Goal: Communication & Community: Answer question/provide support

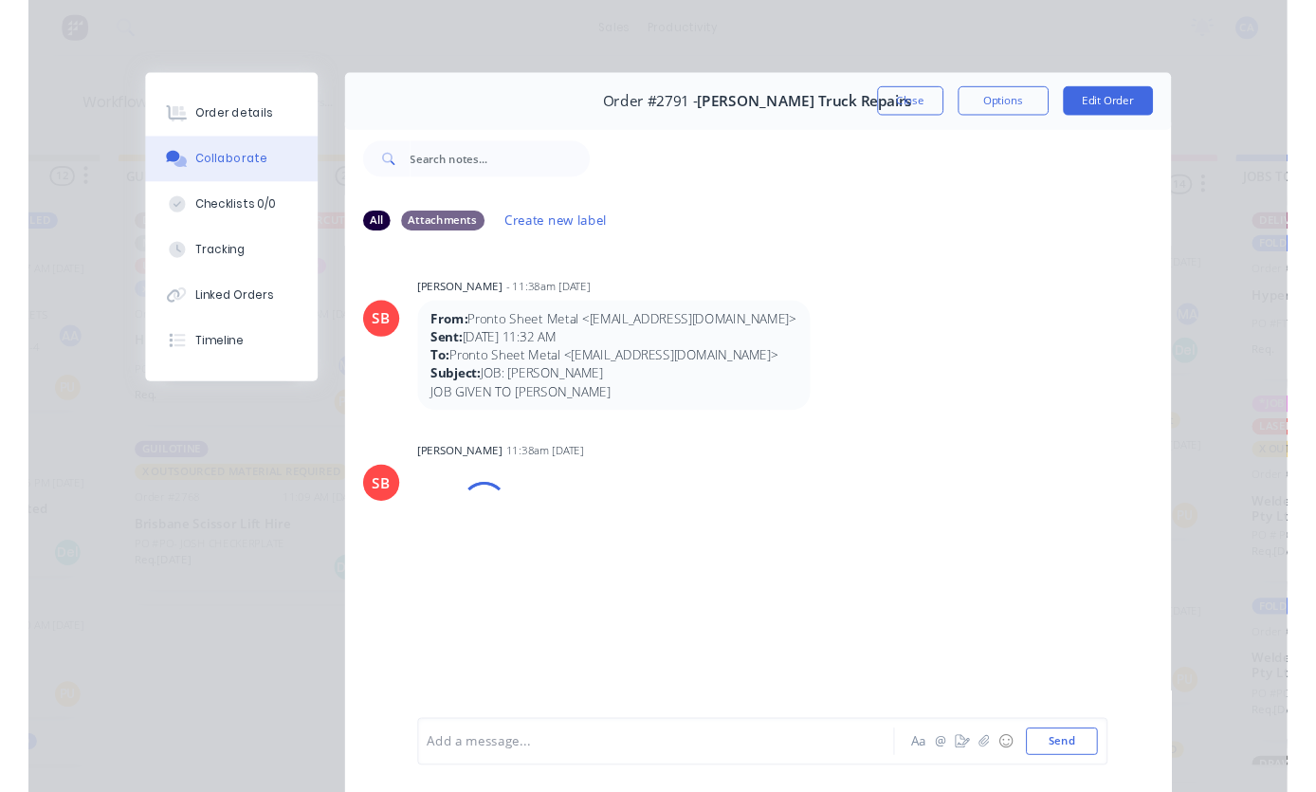
scroll to position [715, 0]
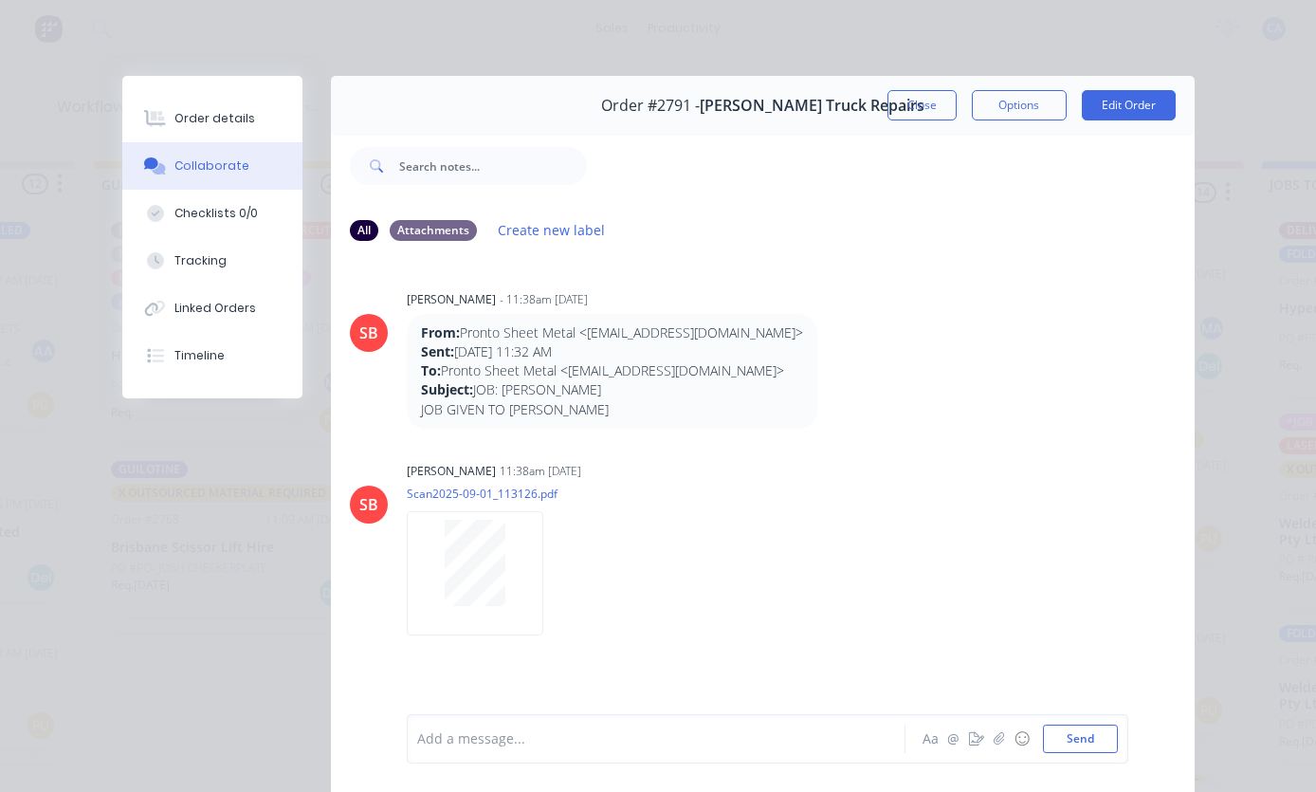
click at [997, 745] on icon "button" at bounding box center [999, 738] width 10 height 12
click at [1003, 750] on button "button" at bounding box center [999, 738] width 23 height 23
click at [1096, 753] on button "Send" at bounding box center [1080, 739] width 75 height 28
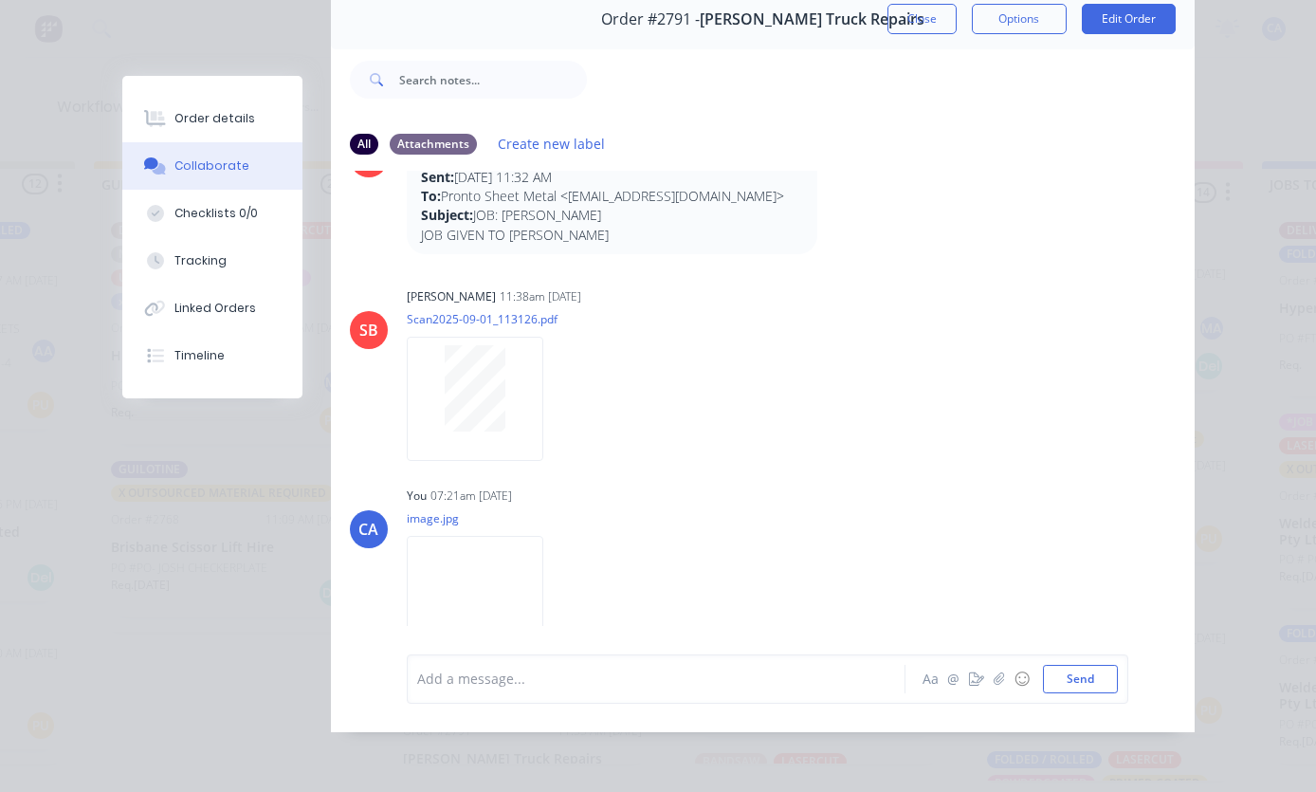
scroll to position [159, 0]
click at [985, 677] on button "button" at bounding box center [977, 679] width 23 height 23
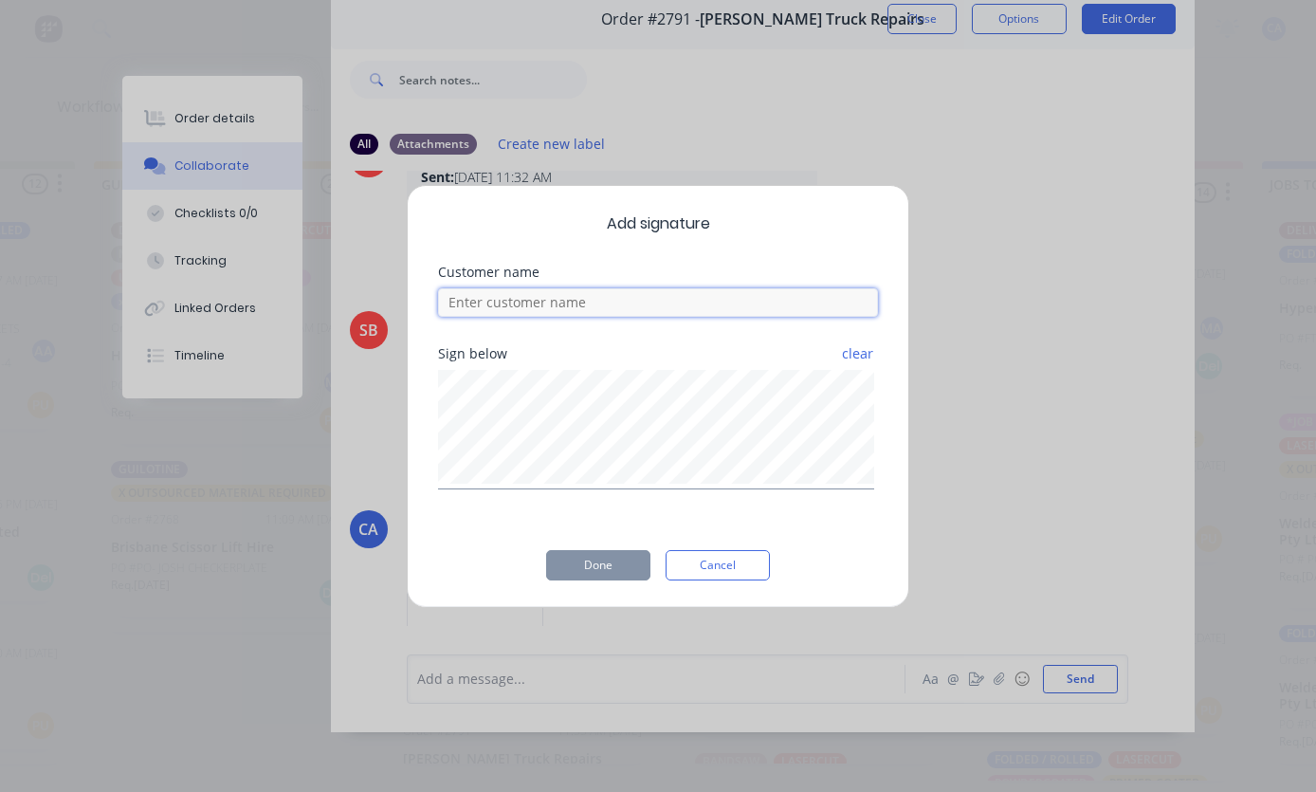
click at [664, 300] on input at bounding box center [658, 302] width 440 height 28
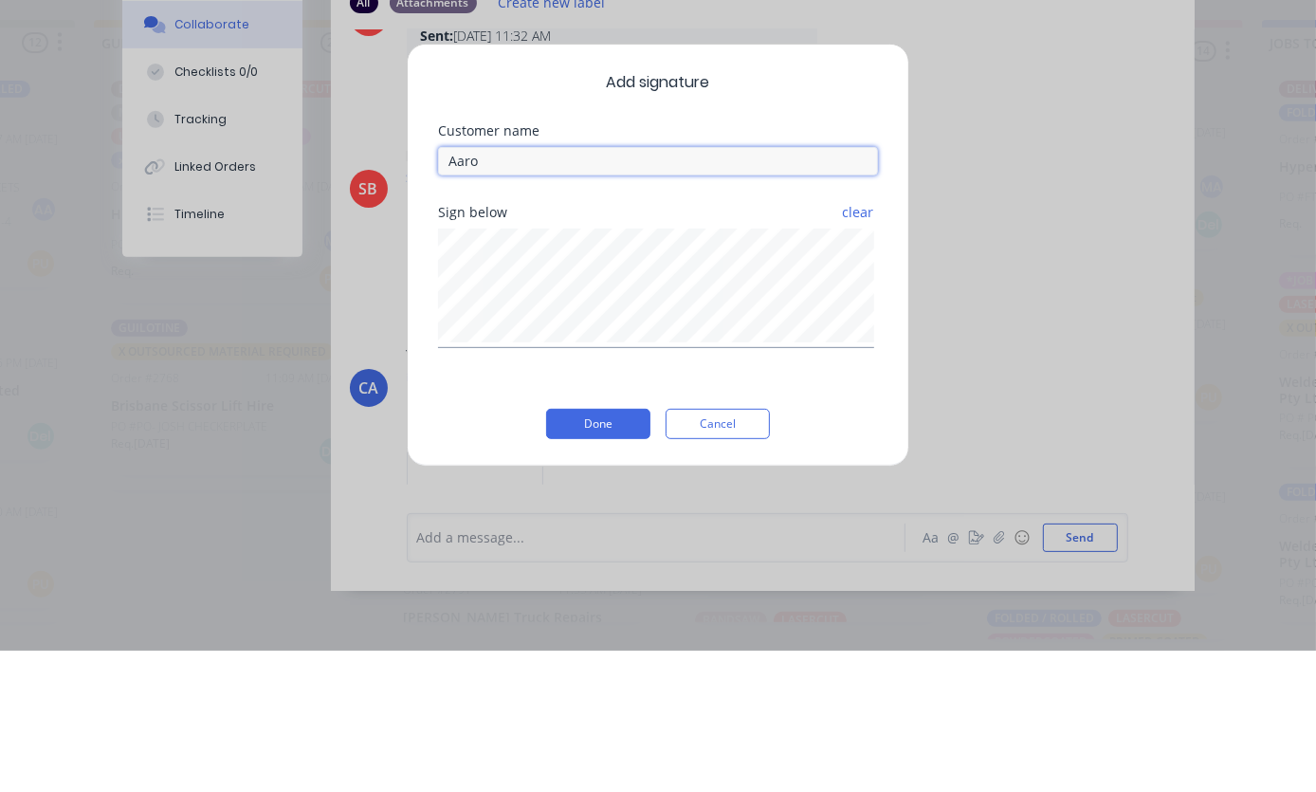
type input "[PERSON_NAME]"
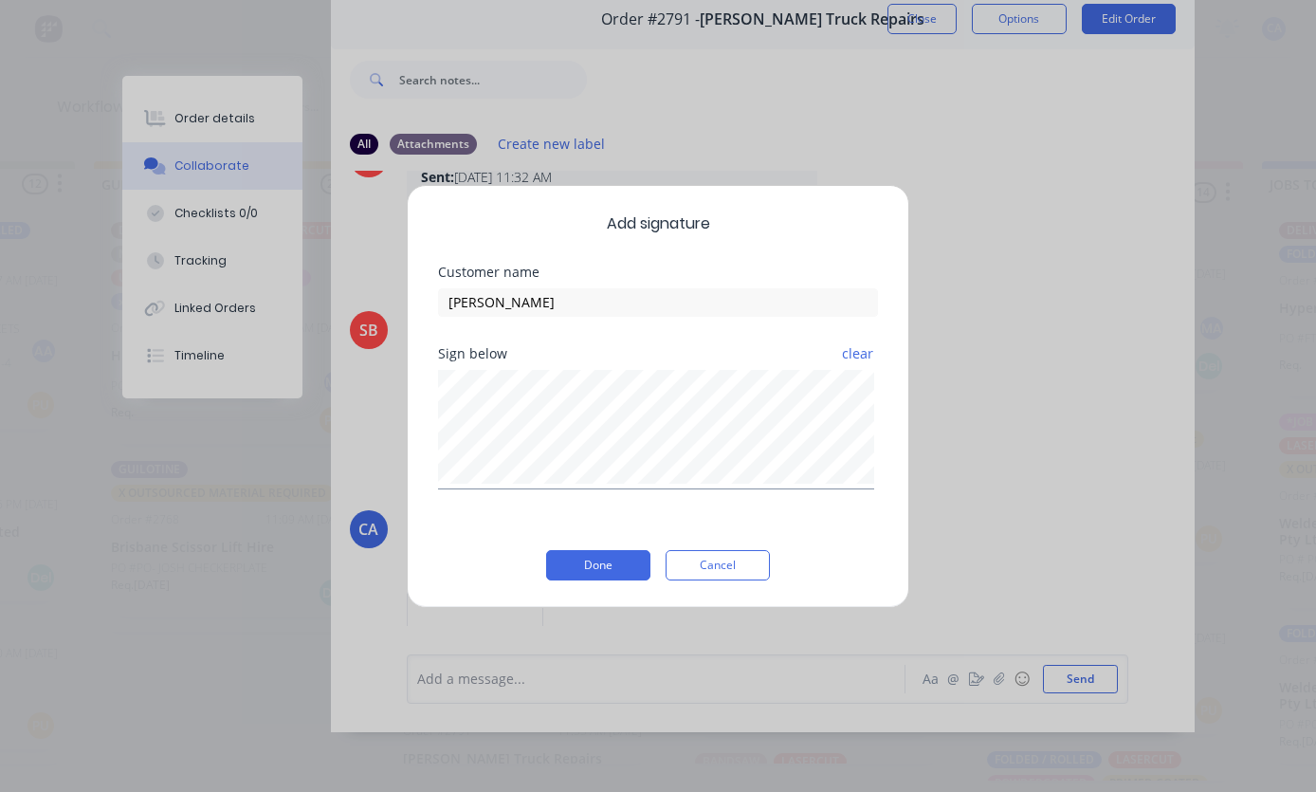
click at [625, 553] on button "Done" at bounding box center [598, 565] width 104 height 30
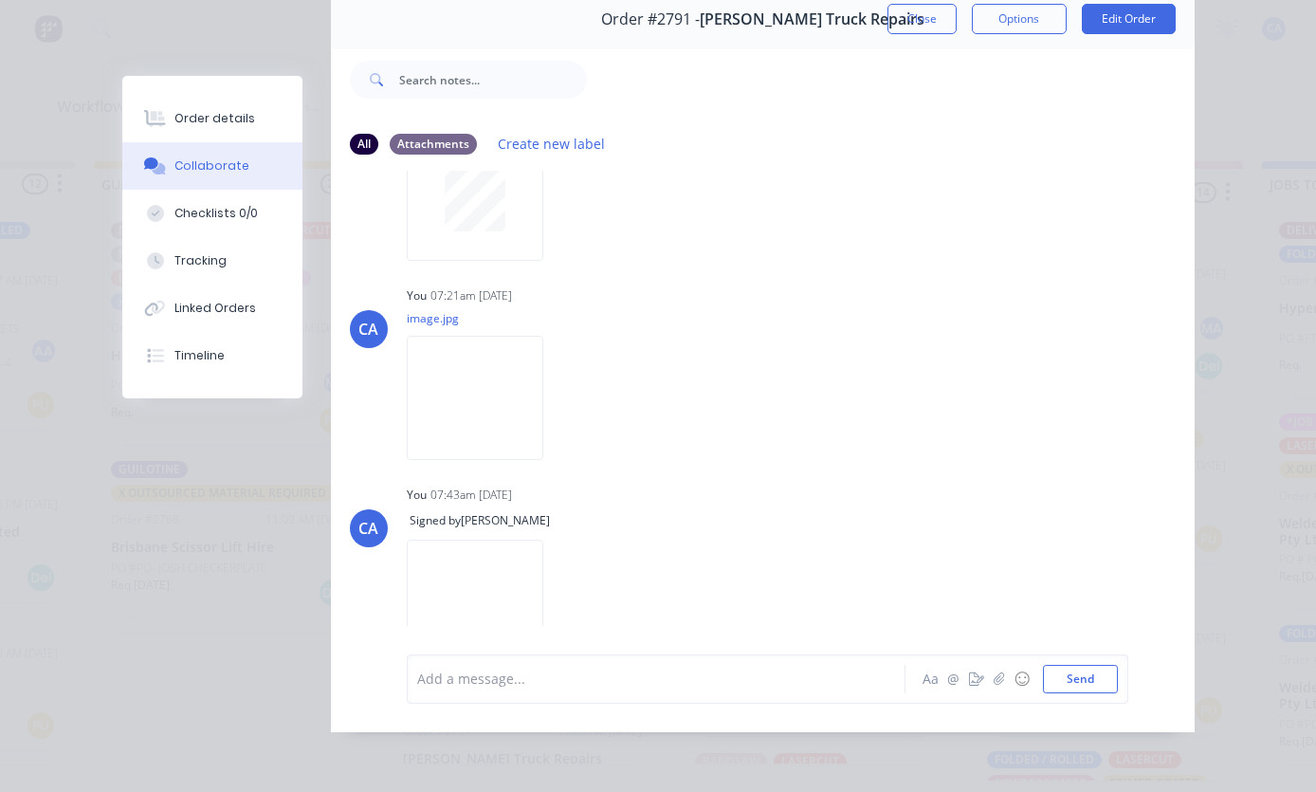
scroll to position [286, 0]
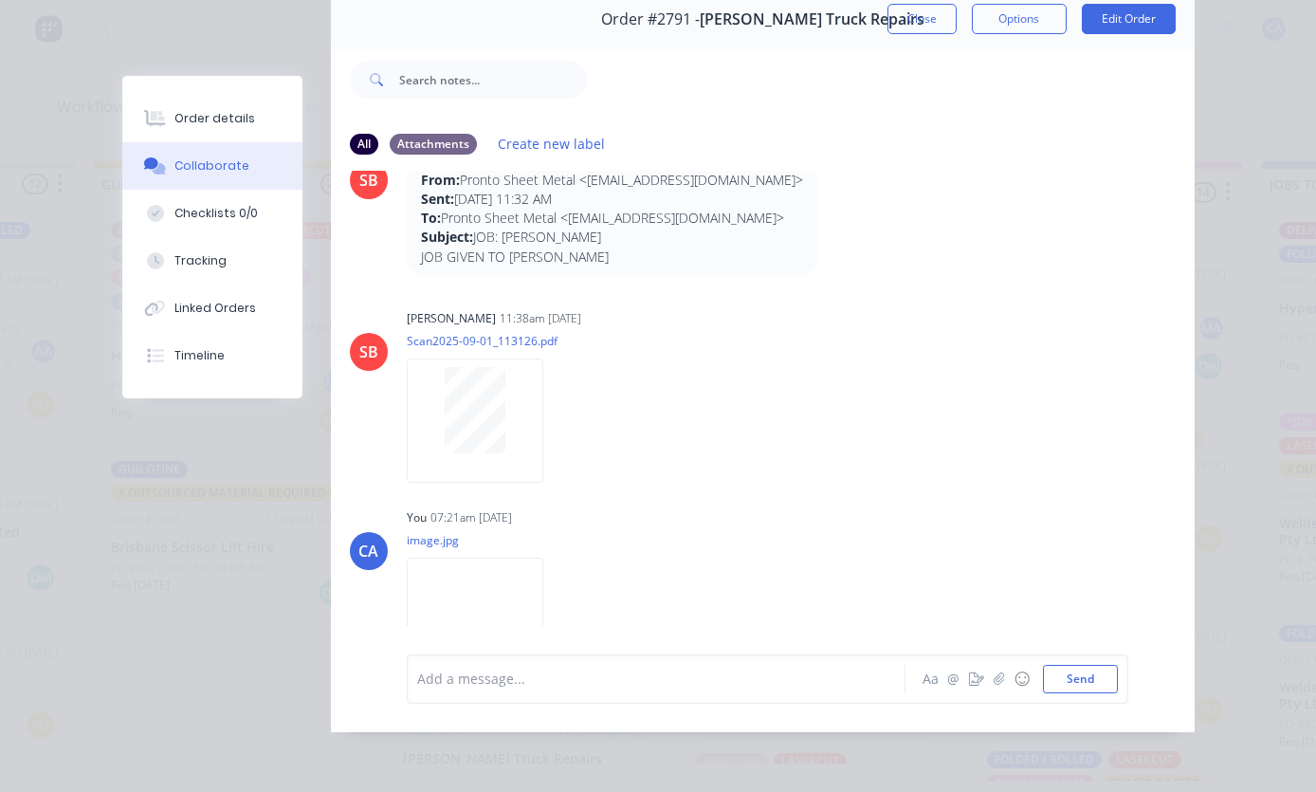
click at [1244, 218] on div "Order details Collaborate Checklists 0/0 Tracking Linked Orders Timeline Order …" at bounding box center [658, 396] width 1316 height 792
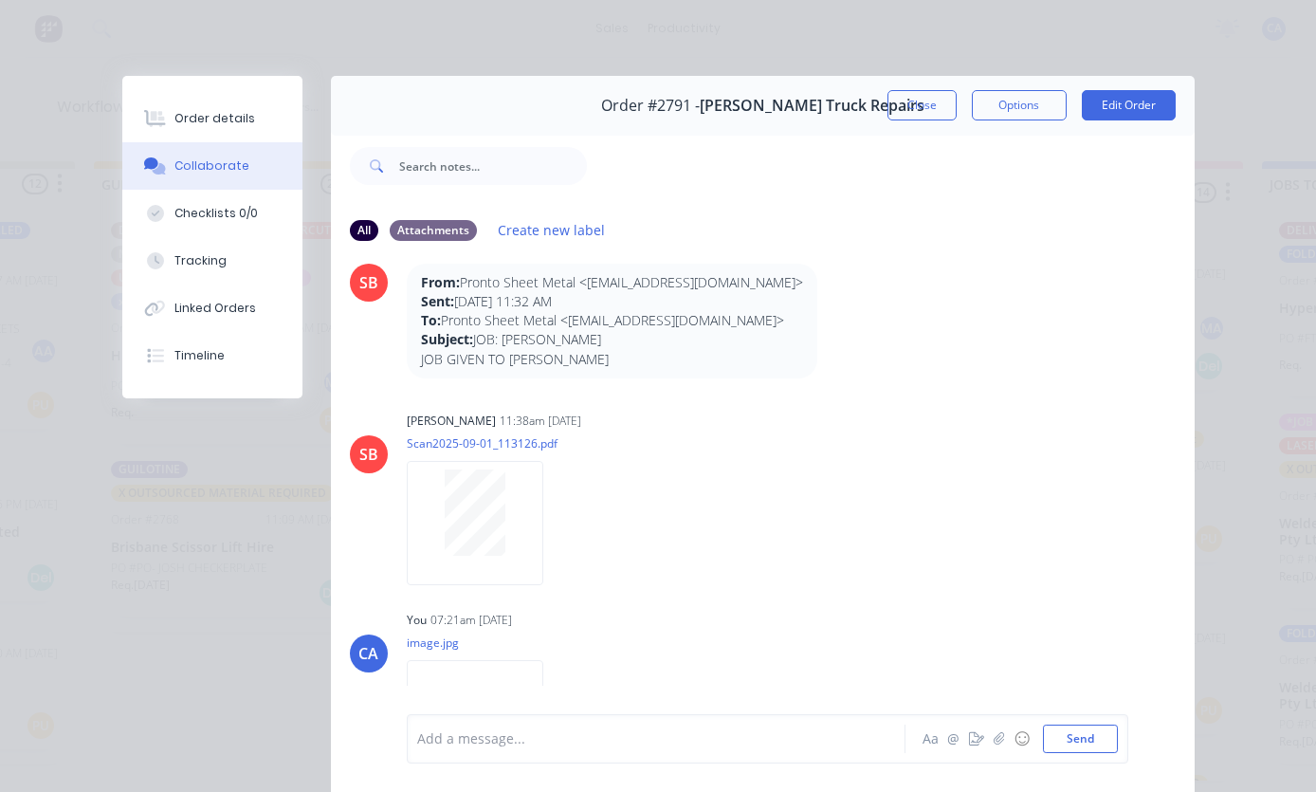
scroll to position [0, 0]
click at [923, 103] on button "Close" at bounding box center [922, 105] width 69 height 30
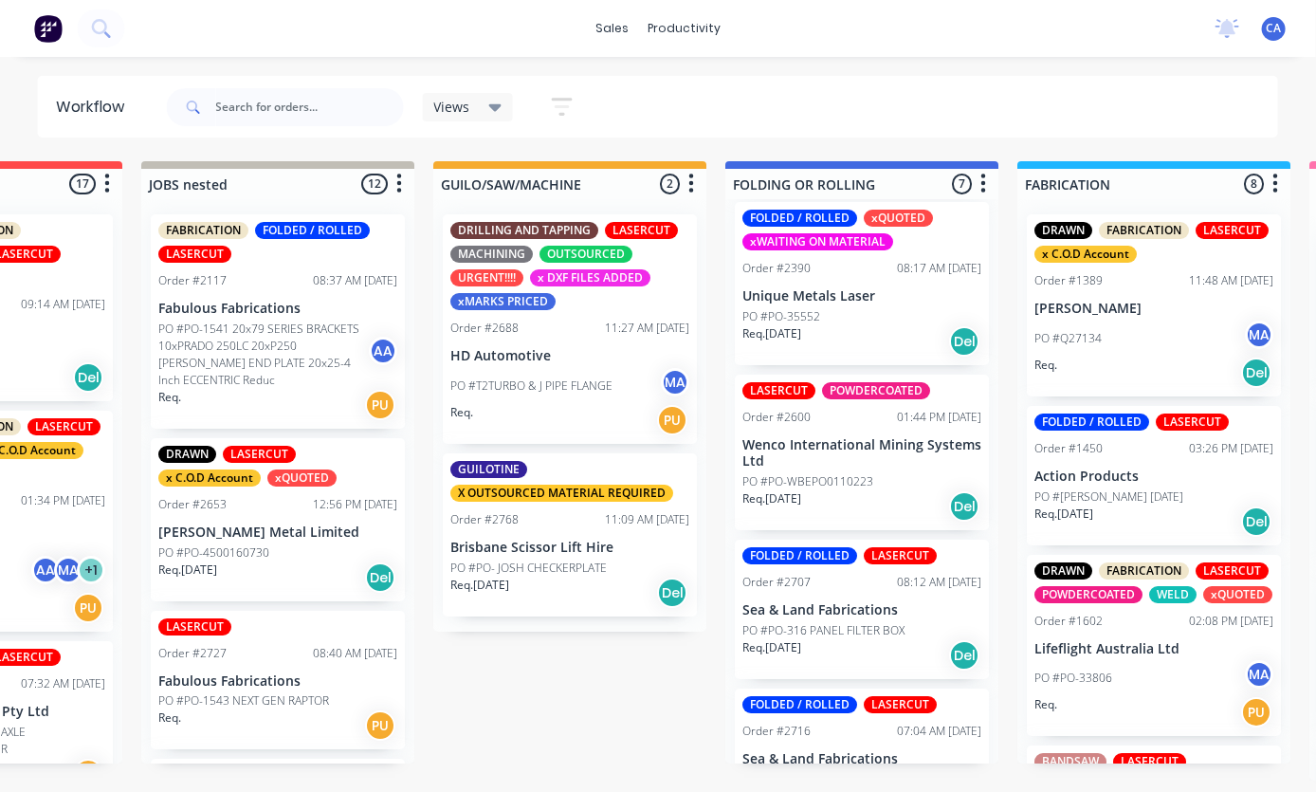
scroll to position [64, 484]
click at [862, 699] on div "FOLDED / ROLLED LASERCUT Order #2716 07:04 AM 25/08/25 Sea & Land Fabrications …" at bounding box center [862, 758] width 254 height 139
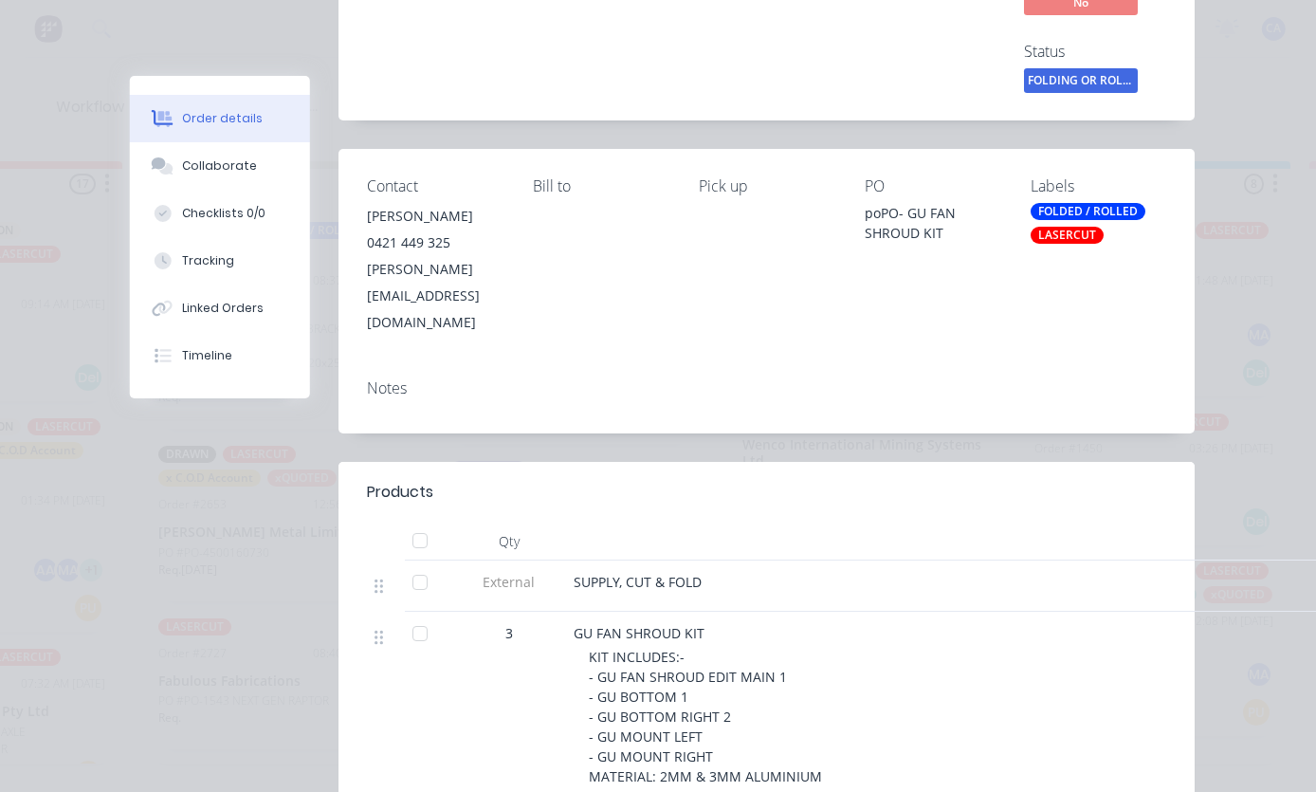
scroll to position [287, 0]
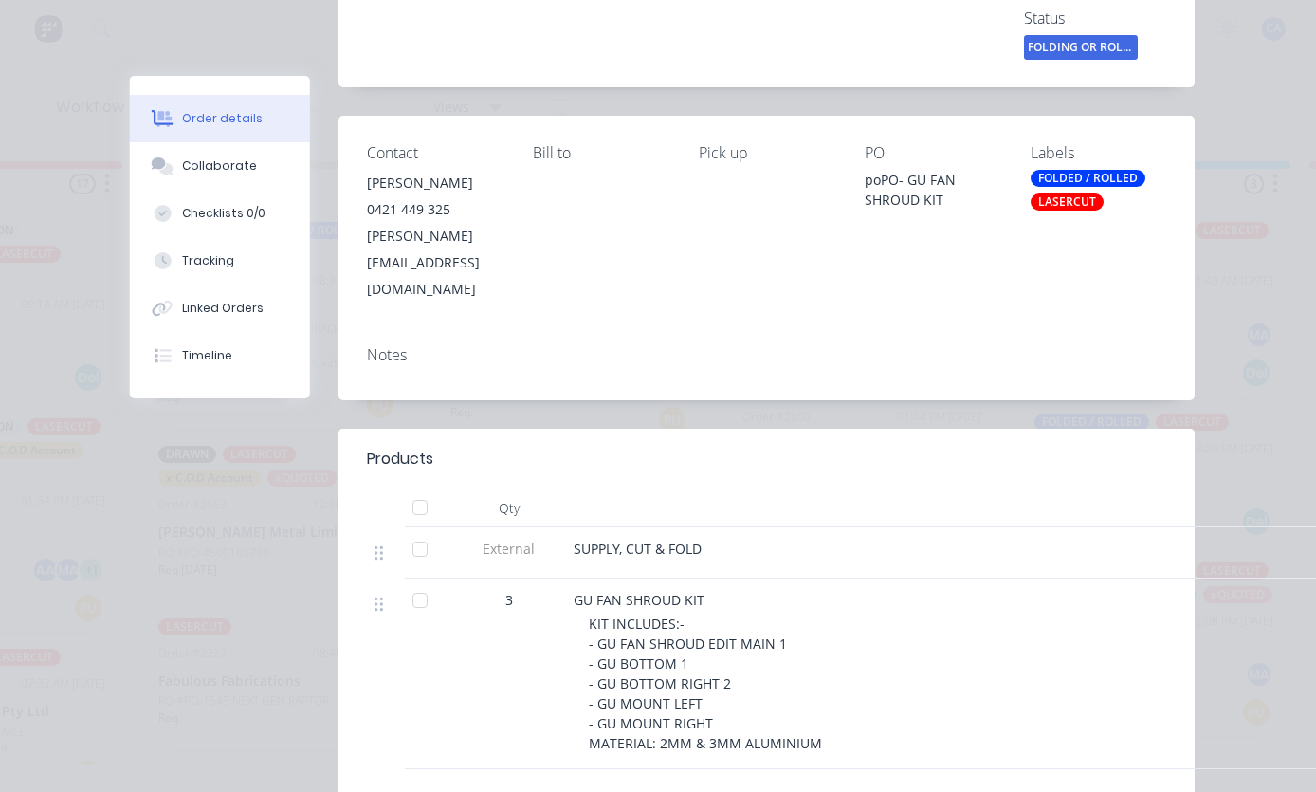
click at [223, 165] on div "Collaborate" at bounding box center [219, 165] width 75 height 17
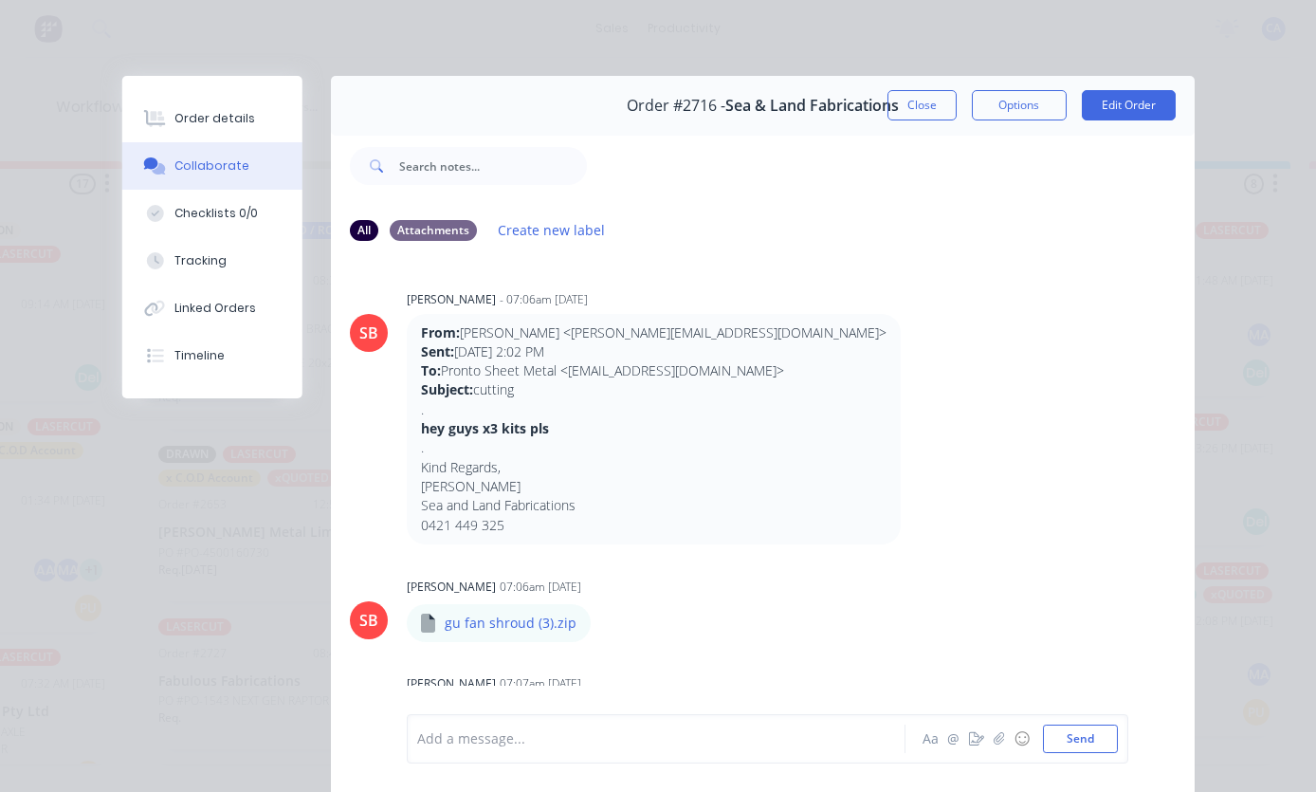
scroll to position [0, 0]
click at [930, 96] on button "Close" at bounding box center [922, 105] width 69 height 30
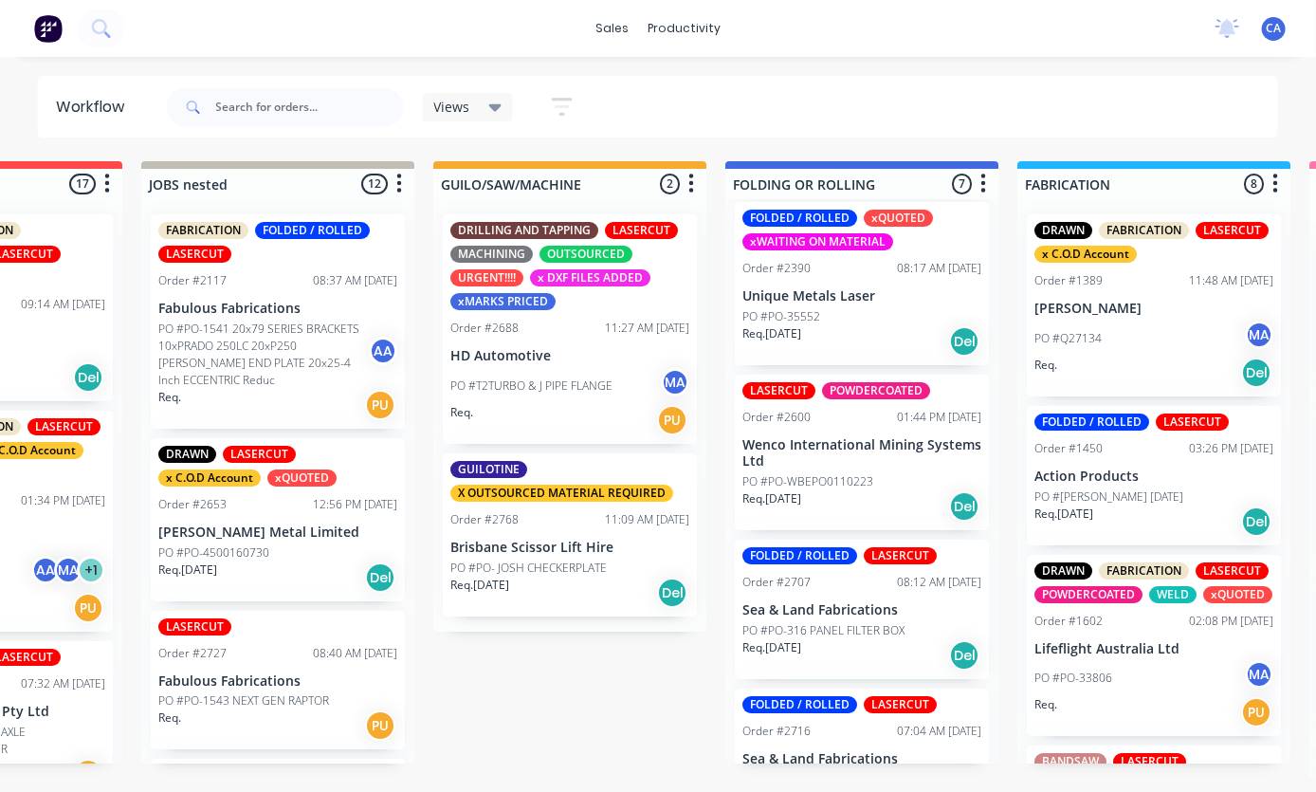
scroll to position [64, 484]
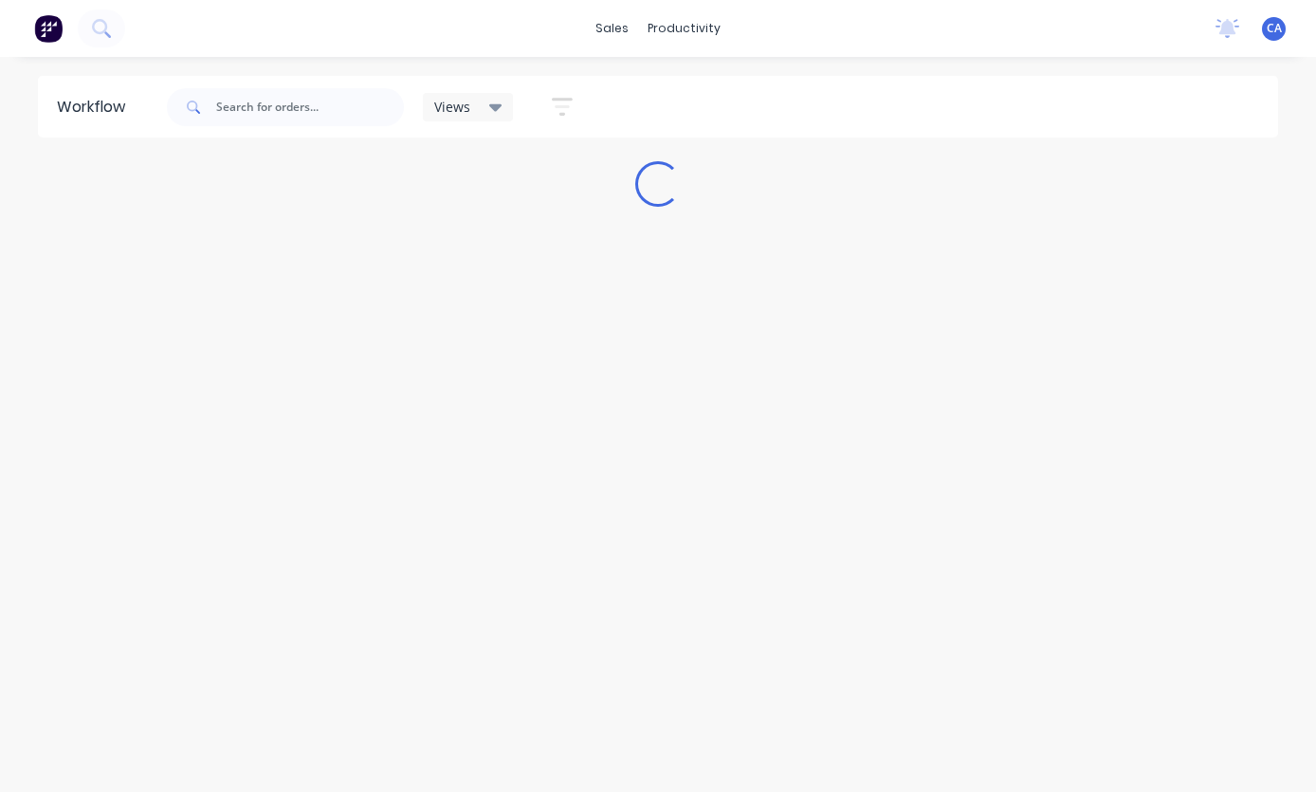
scroll to position [35, 0]
